Goal: Task Accomplishment & Management: Use online tool/utility

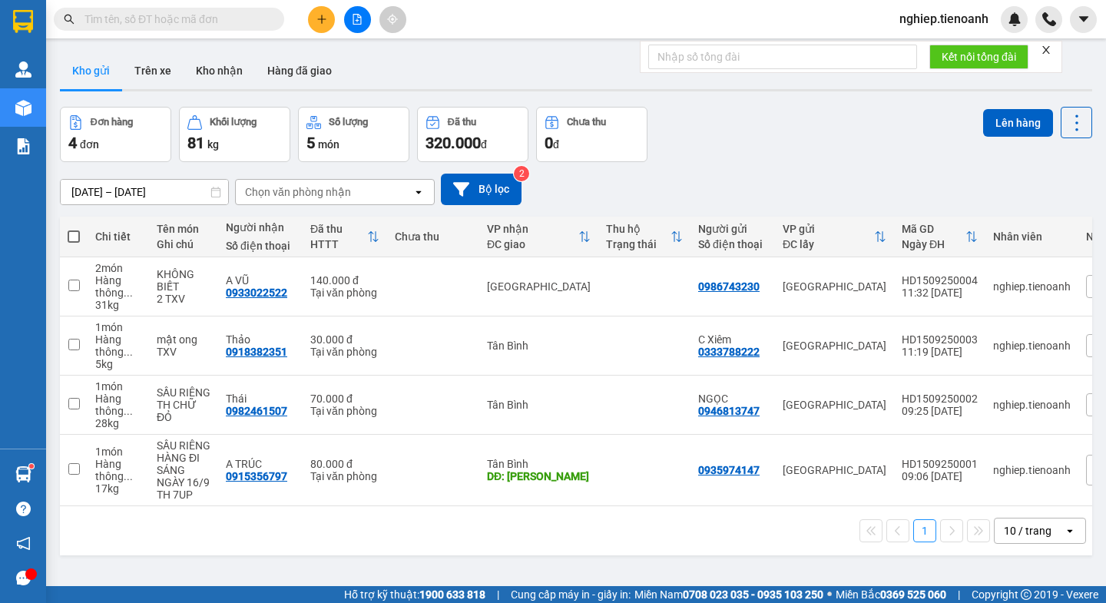
click at [124, 13] on input "text" at bounding box center [174, 19] width 181 height 17
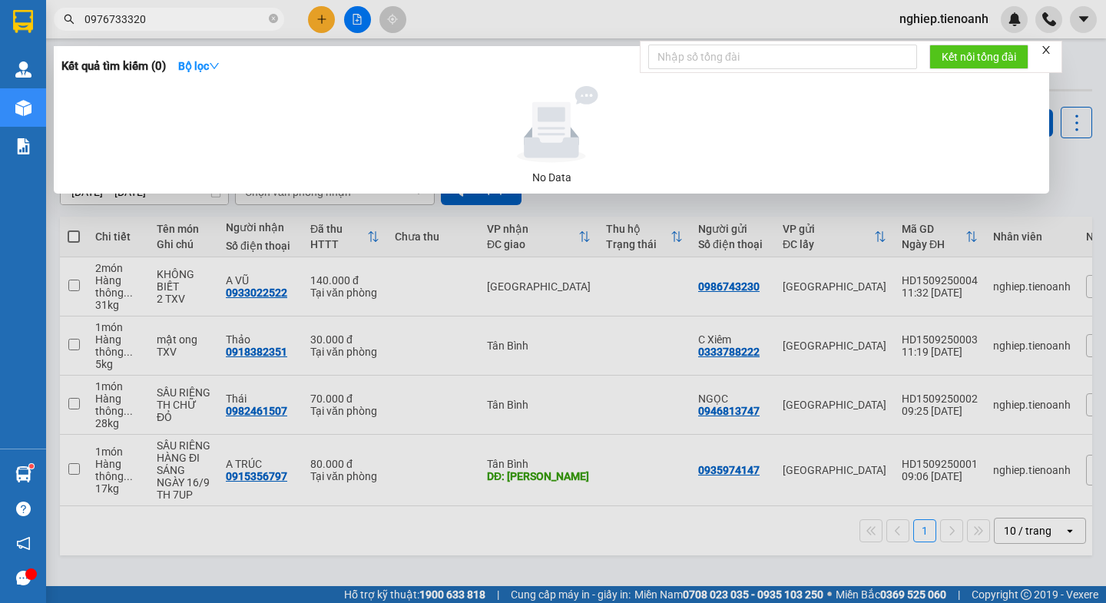
click at [118, 18] on input "0976733320" at bounding box center [174, 19] width 181 height 17
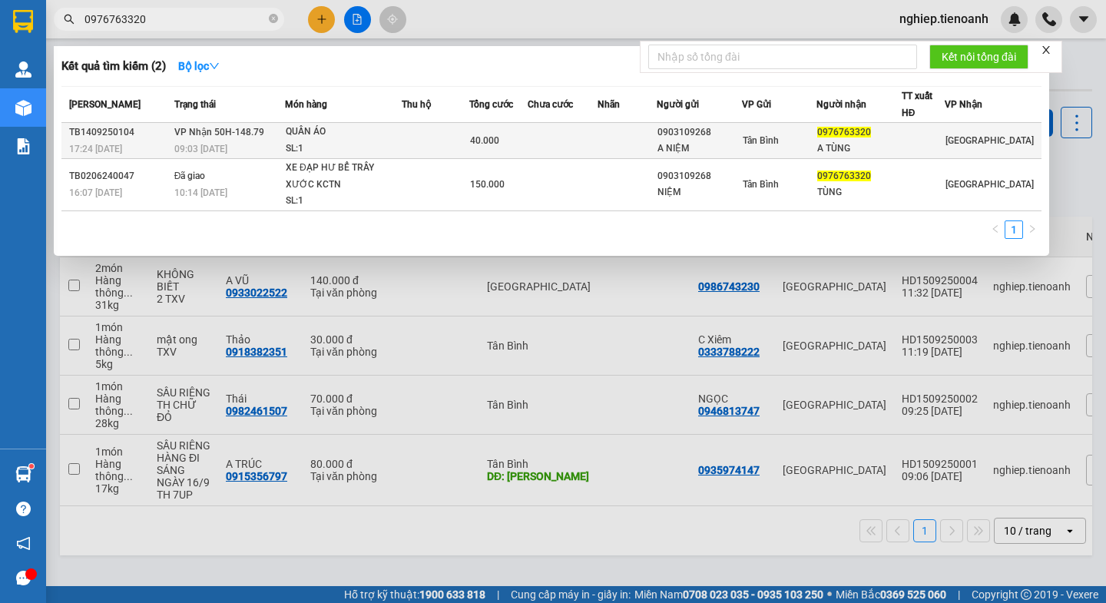
type input "0976763320"
click at [177, 134] on span "VP Nhận 50H-148.79" at bounding box center [219, 132] width 90 height 11
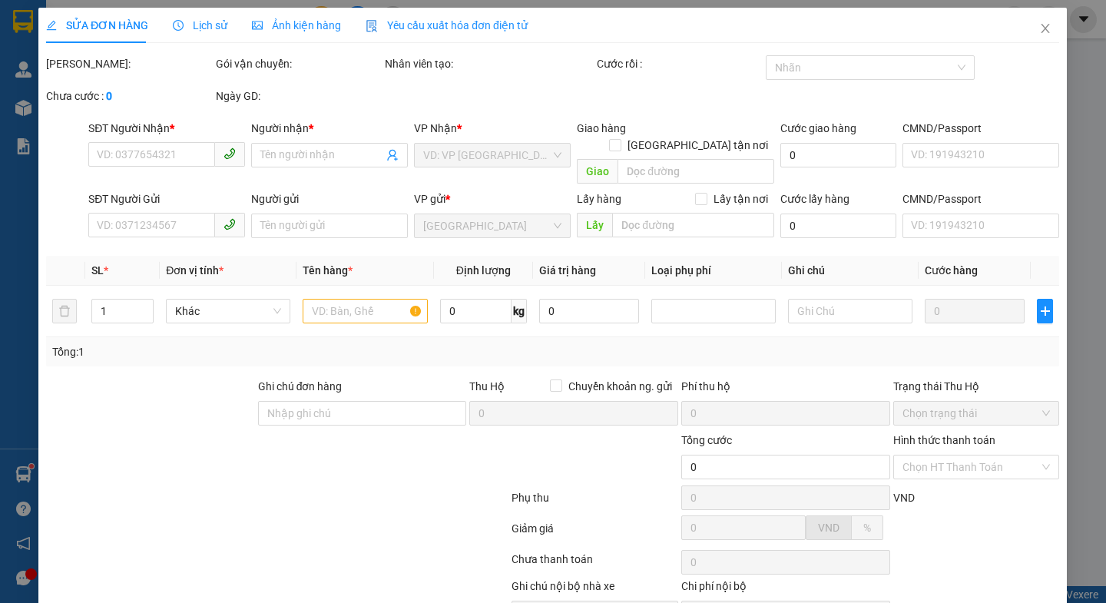
type input "0976763320"
type input "A TÙNG"
type input "0903109268"
type input "A NIỆM"
type input "40.000"
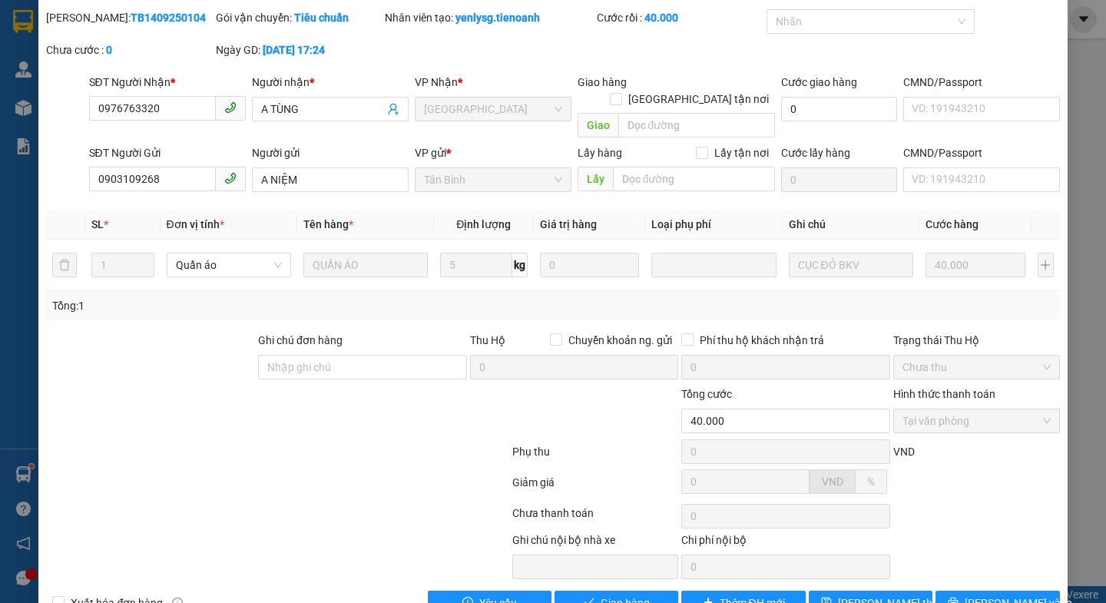
scroll to position [71, 0]
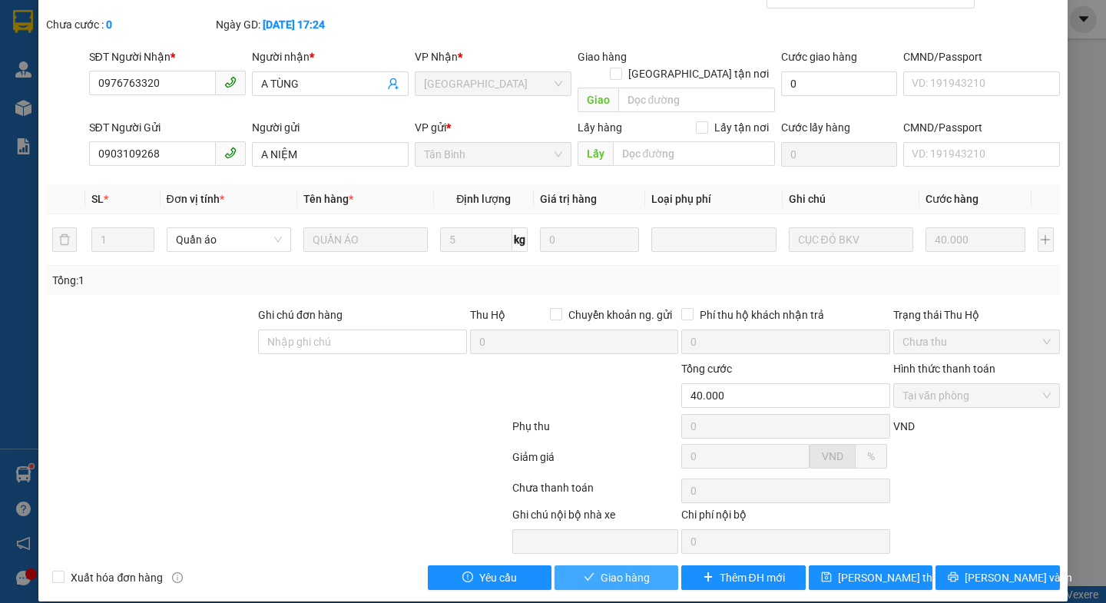
click at [573, 565] on button "Giao hàng" at bounding box center [617, 577] width 124 height 25
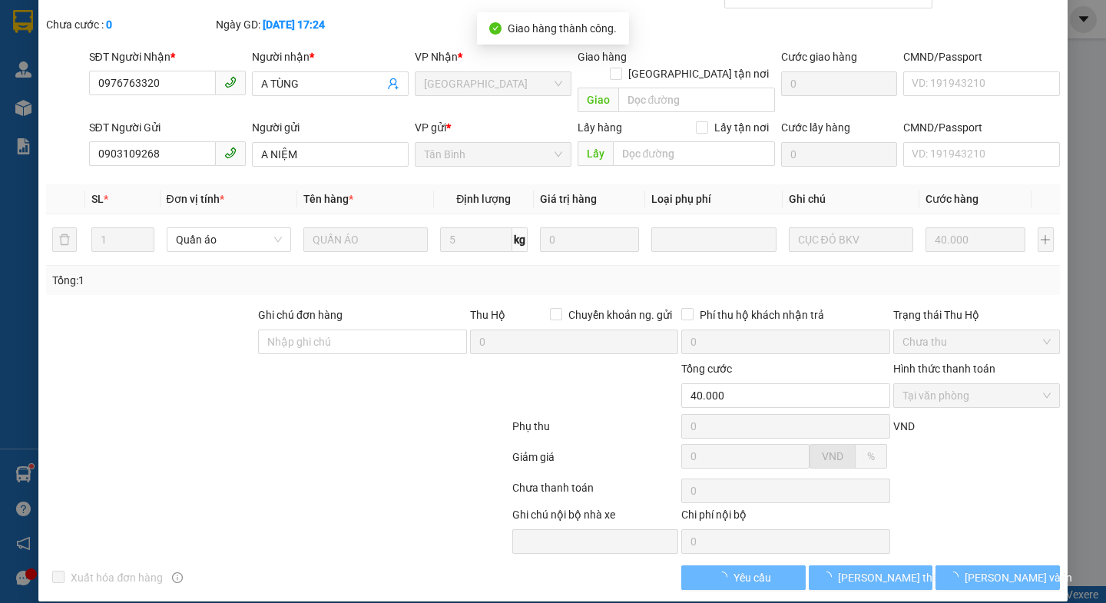
scroll to position [0, 0]
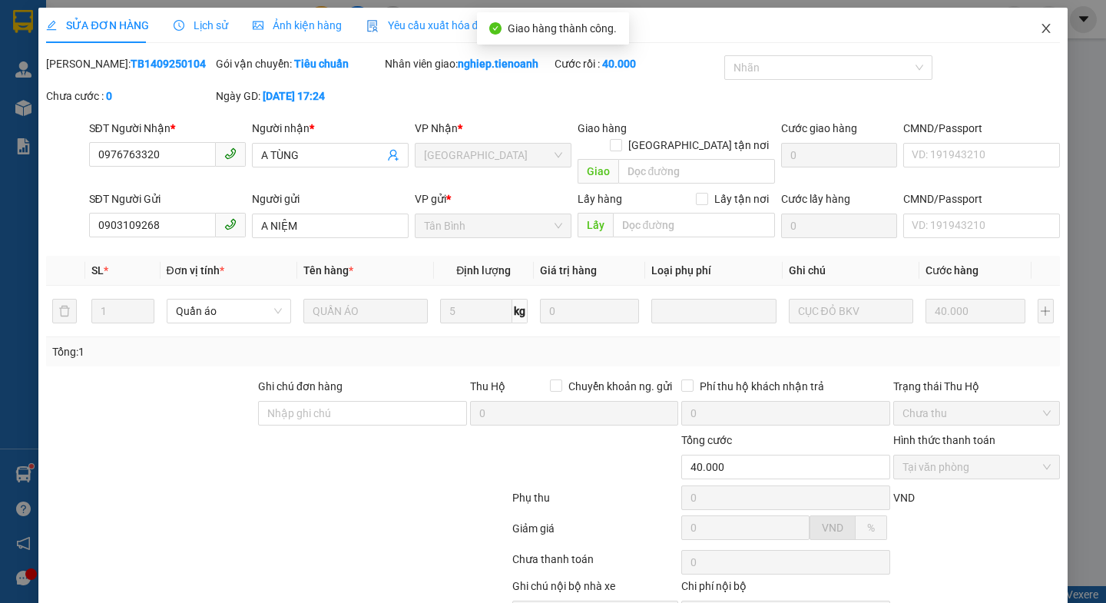
click at [1042, 31] on icon "close" at bounding box center [1046, 28] width 8 height 9
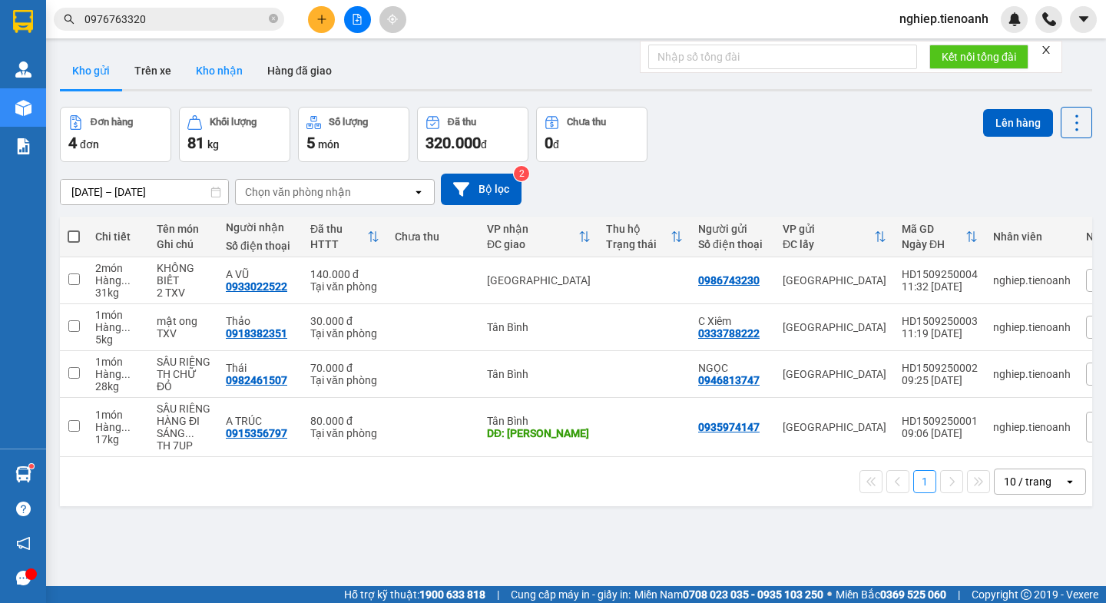
click at [199, 58] on button "Kho nhận" at bounding box center [219, 70] width 71 height 37
